Goal: Task Accomplishment & Management: Manage account settings

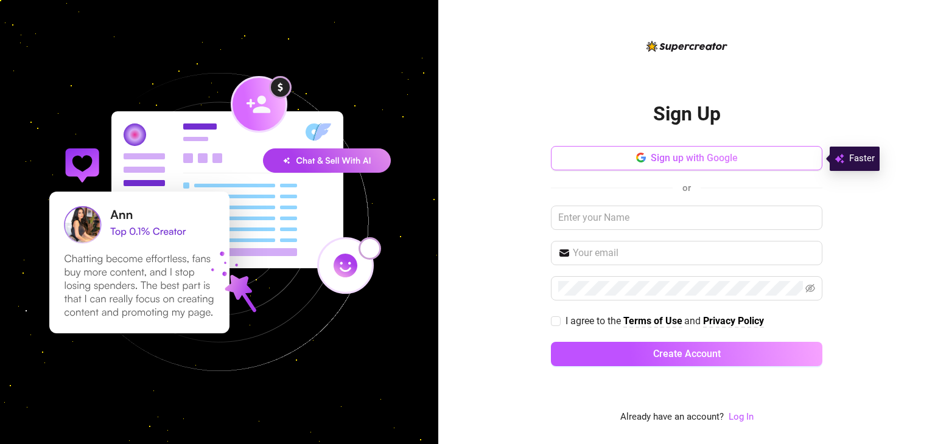
click at [682, 160] on span "Sign up with Google" at bounding box center [694, 158] width 87 height 12
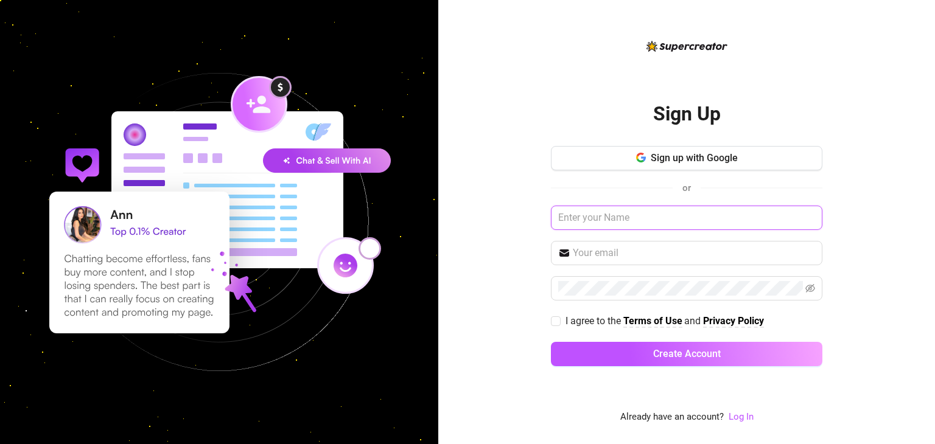
click at [601, 224] on input "text" at bounding box center [686, 218] width 271 height 24
click at [741, 415] on link "Log In" at bounding box center [741, 416] width 25 height 11
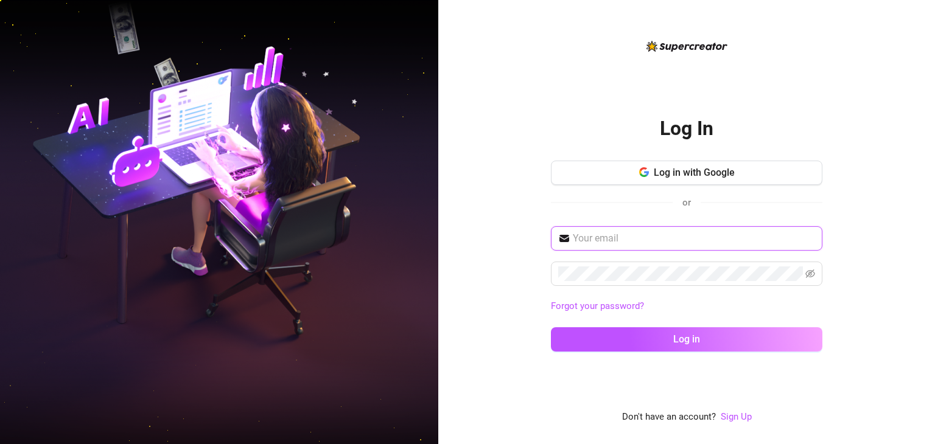
click at [639, 236] on input "text" at bounding box center [694, 238] width 242 height 15
click at [551, 327] on button "Log in" at bounding box center [686, 339] width 271 height 24
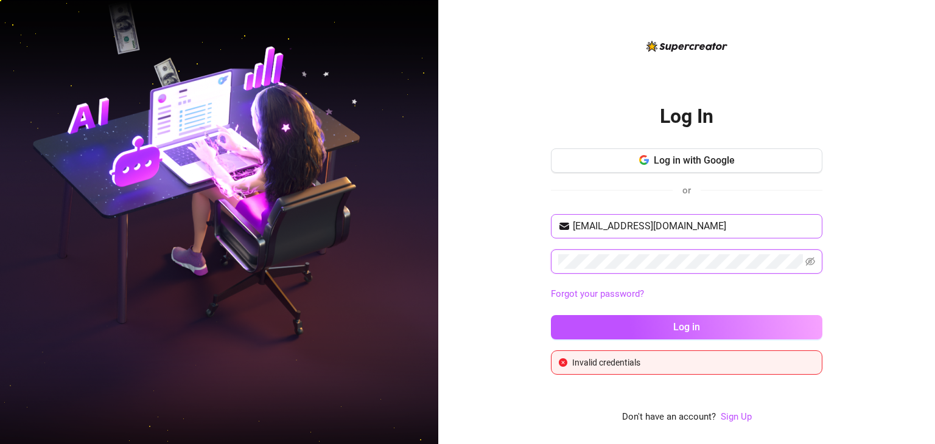
click at [551, 315] on button "Log in" at bounding box center [686, 327] width 271 height 24
click at [640, 261] on span at bounding box center [686, 262] width 271 height 24
click at [551, 315] on button "Log in" at bounding box center [686, 327] width 271 height 24
click at [588, 225] on input "skycarabal@gmail.com" at bounding box center [694, 226] width 242 height 15
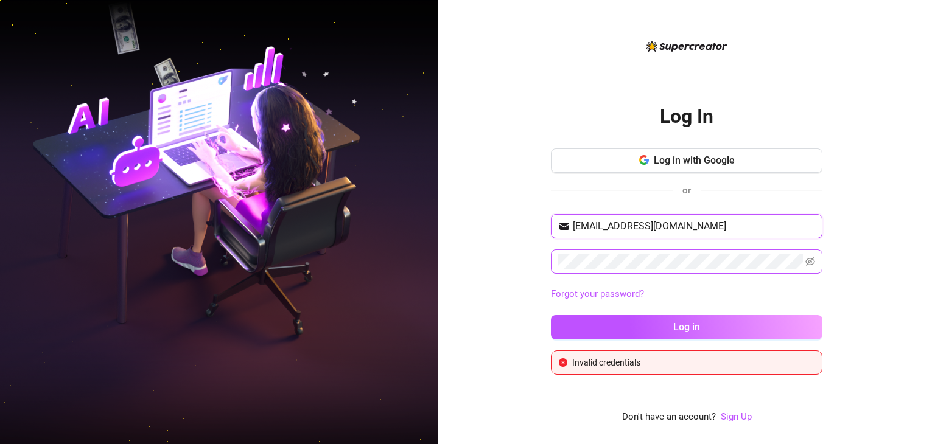
type input "skyecarabal@gmail.com"
click at [551, 315] on button "Log in" at bounding box center [686, 327] width 271 height 24
click at [814, 262] on icon "eye-invisible" at bounding box center [810, 262] width 10 height 10
click at [551, 315] on button "Log in" at bounding box center [686, 327] width 271 height 24
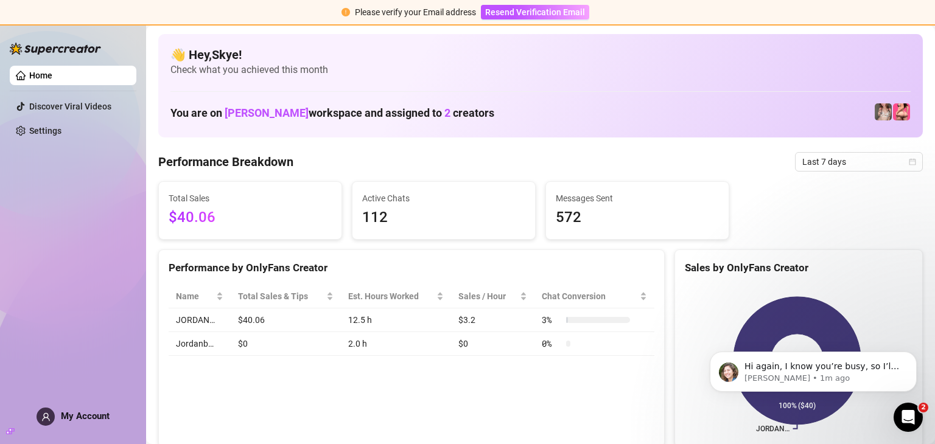
click at [52, 71] on link "Home" at bounding box center [40, 76] width 23 height 10
click at [875, 108] on img at bounding box center [883, 111] width 17 height 17
click at [875, 115] on img at bounding box center [883, 111] width 17 height 17
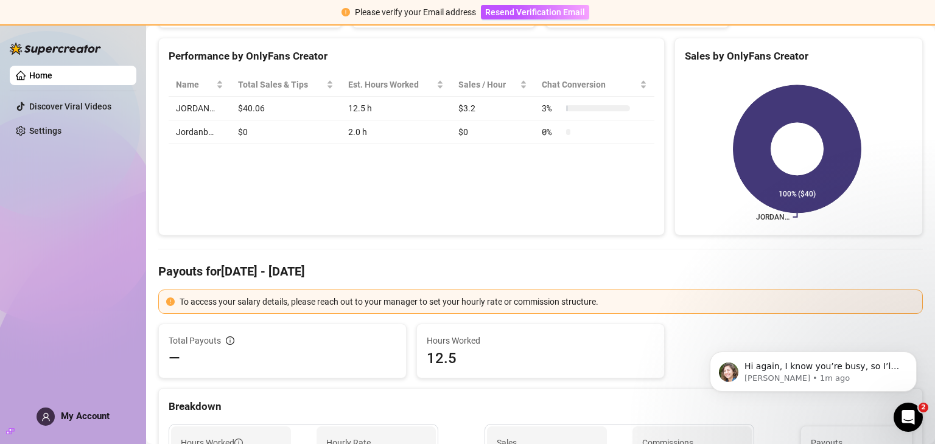
scroll to position [147, 0]
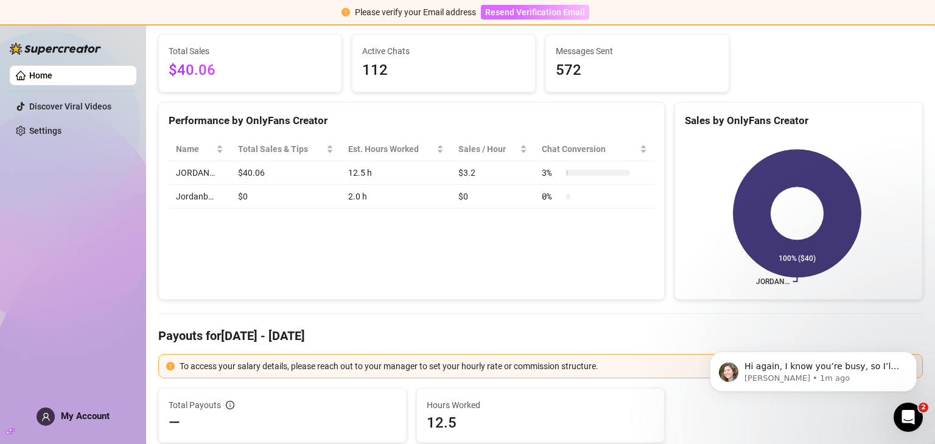
click at [497, 6] on button "Resend Verification Email" at bounding box center [535, 12] width 108 height 15
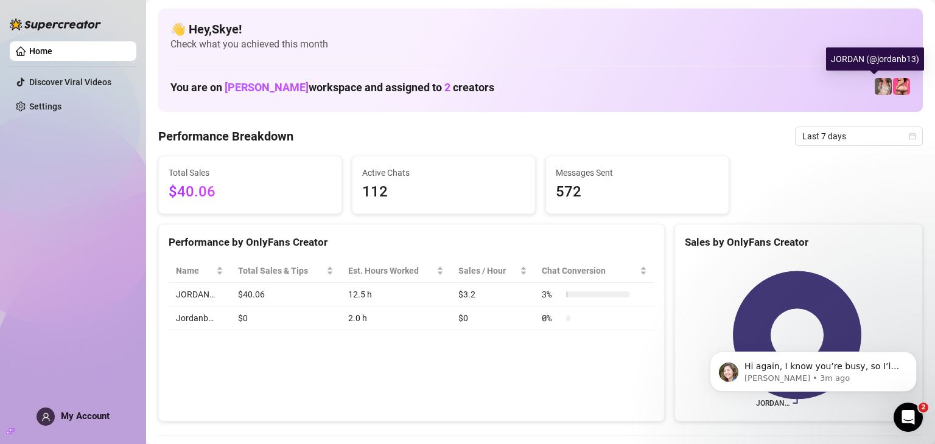
click at [882, 80] on img at bounding box center [883, 86] width 17 height 17
click at [875, 81] on img at bounding box center [883, 86] width 17 height 17
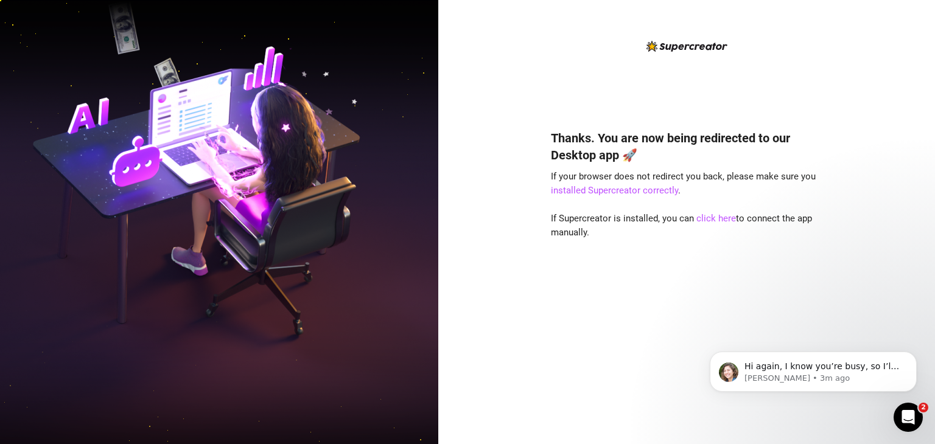
click at [537, 108] on div "Thanks. You are now being redirected to our Desktop app 🚀 If your browser does …" at bounding box center [686, 222] width 497 height 444
